Goal: Task Accomplishment & Management: Manage account settings

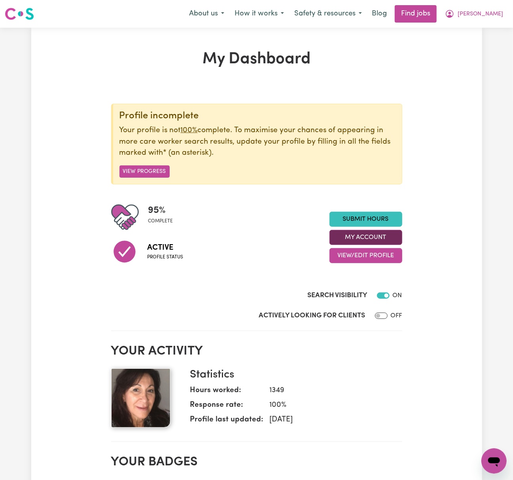
click at [391, 241] on button "My Account" at bounding box center [365, 237] width 73 height 15
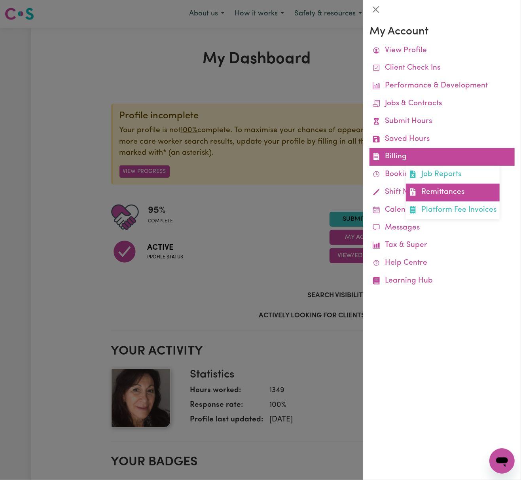
click at [427, 194] on link "Remittances" at bounding box center [453, 192] width 94 height 18
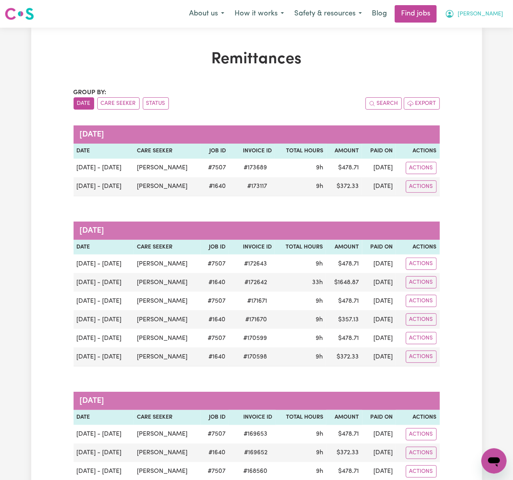
click at [494, 16] on span "[PERSON_NAME]" at bounding box center [479, 14] width 45 height 9
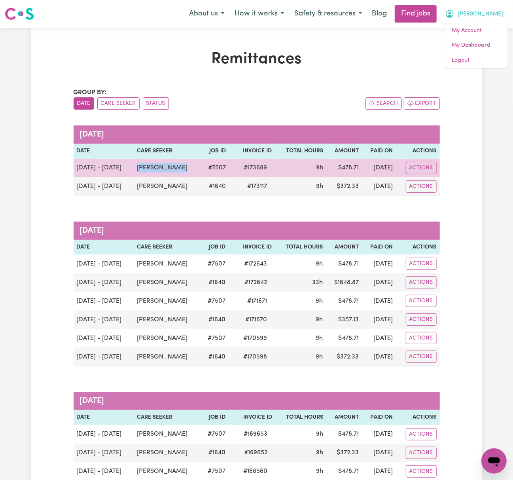
drag, startPoint x: 172, startPoint y: 166, endPoint x: 128, endPoint y: 166, distance: 44.3
click at [128, 166] on tr "[DATE] - [DATE] [PERSON_NAME] # 7507 # 173689 9h $ 478.71 [DATE] Actions" at bounding box center [257, 168] width 366 height 19
copy tr "[PERSON_NAME]"
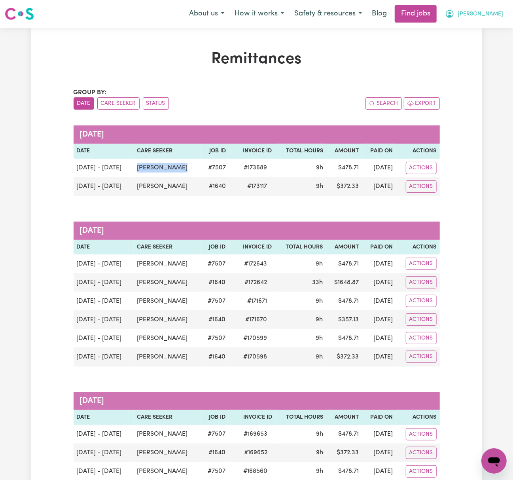
click at [500, 8] on button "[PERSON_NAME]" at bounding box center [474, 14] width 68 height 17
click at [494, 59] on link "Logout" at bounding box center [476, 60] width 62 height 15
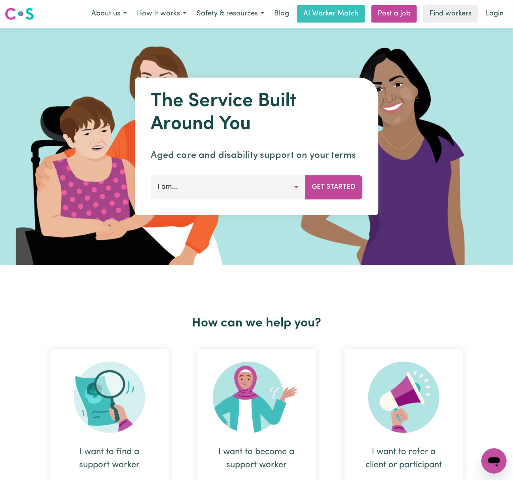
click at [511, 14] on div "Menu About us How it works Safety & resources Blog AI Worker Match Post a job F…" at bounding box center [256, 14] width 513 height 18
click at [503, 13] on link "Login" at bounding box center [494, 13] width 27 height 17
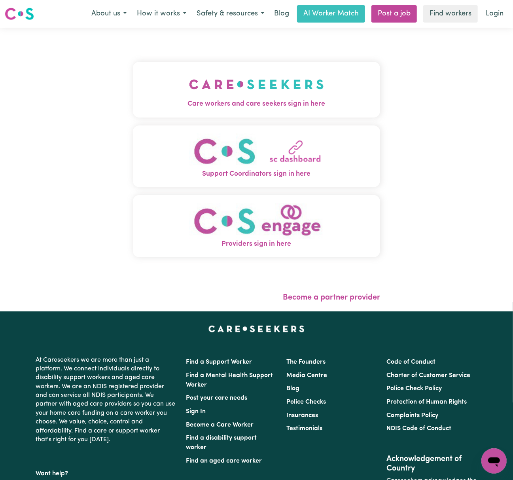
click at [291, 75] on img "Care workers and care seekers sign in here" at bounding box center [256, 84] width 135 height 29
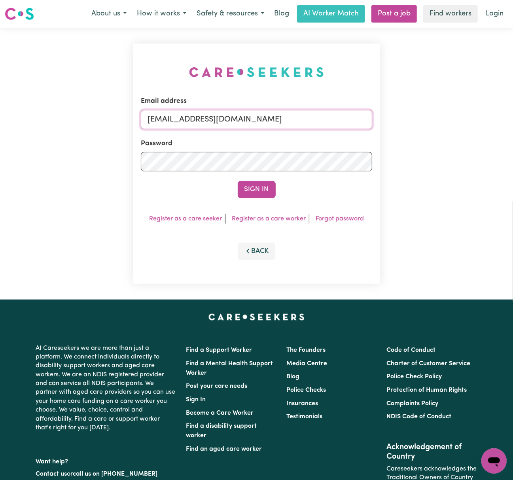
click at [176, 116] on input "[EMAIL_ADDRESS][DOMAIN_NAME]" at bounding box center [256, 119] width 231 height 19
drag, startPoint x: 196, startPoint y: 119, endPoint x: 457, endPoint y: 119, distance: 260.9
click at [457, 119] on div "Email address [EMAIL_ADDRESS][DOMAIN_NAME] Password Sign In Register as a care …" at bounding box center [256, 164] width 513 height 272
type input "superuser~[EMAIL_ADDRESS][DOMAIN_NAME]"
click at [238, 181] on button "Sign In" at bounding box center [257, 189] width 38 height 17
